Goal: Find specific page/section: Find specific page/section

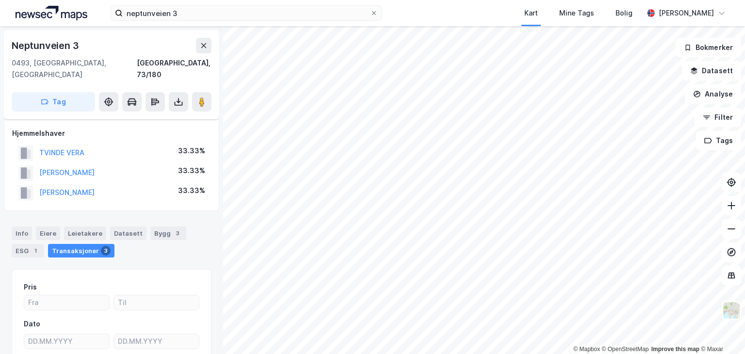
scroll to position [85, 0]
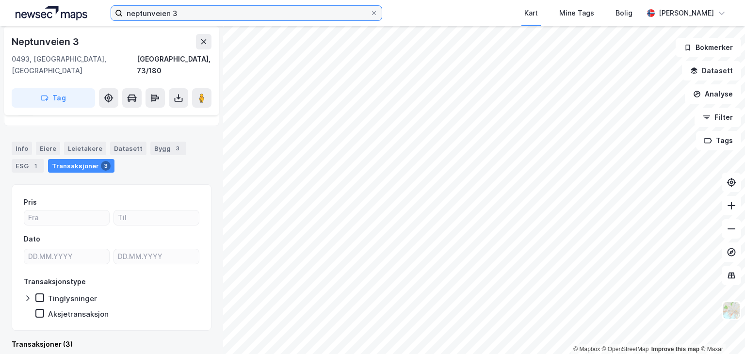
click at [174, 10] on input "neptunveien 3" at bounding box center [246, 13] width 247 height 15
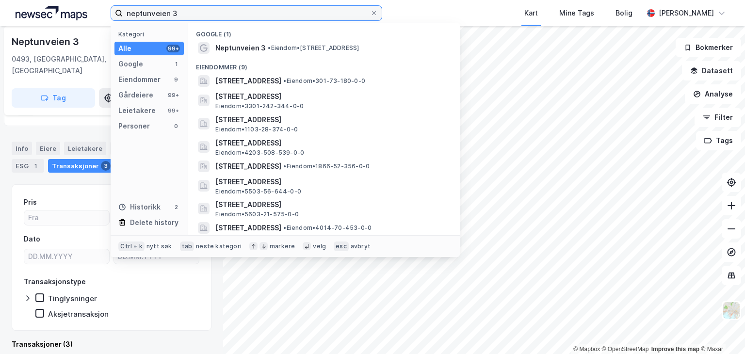
click at [174, 10] on input "neptunveien 3" at bounding box center [246, 13] width 247 height 15
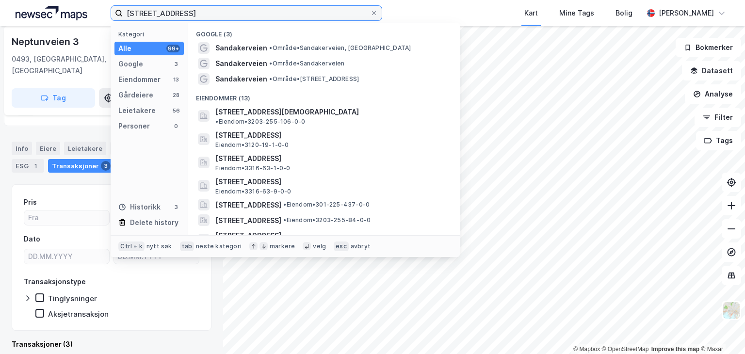
type input "[STREET_ADDRESS]"
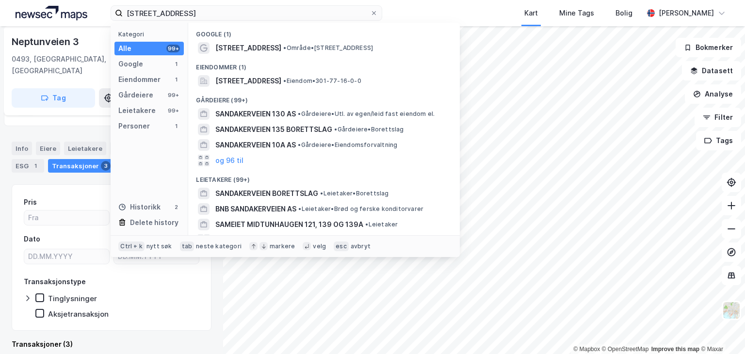
click at [289, 39] on div "Google (1)" at bounding box center [324, 31] width 272 height 17
click at [276, 46] on span "[STREET_ADDRESS]" at bounding box center [248, 48] width 66 height 12
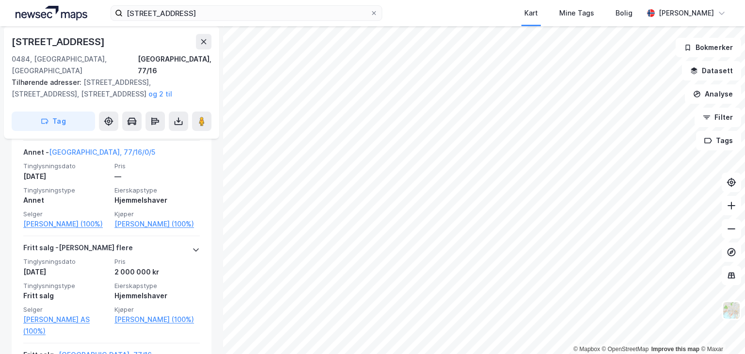
scroll to position [612, 0]
